Goal: Task Accomplishment & Management: Use online tool/utility

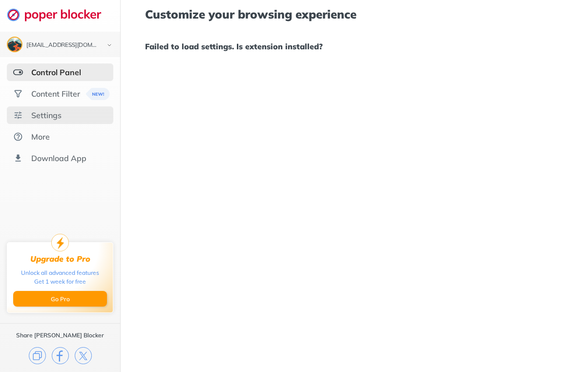
click at [54, 115] on div "Settings" at bounding box center [46, 115] width 30 height 10
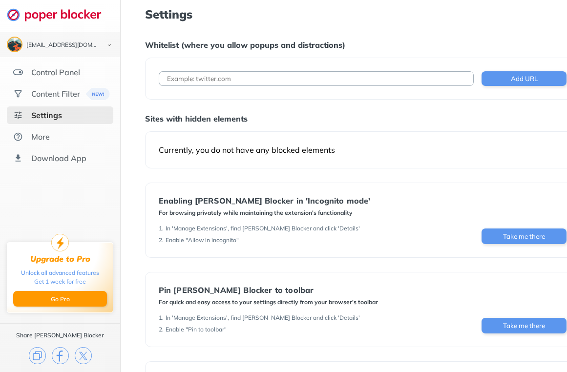
click at [259, 80] on input at bounding box center [317, 78] width 316 height 15
type input "w"
paste input "[URL][DOMAIN_NAME]"
type input "[URL][DOMAIN_NAME]"
click at [509, 81] on button "Add URL" at bounding box center [524, 78] width 85 height 15
